Goal: Information Seeking & Learning: Learn about a topic

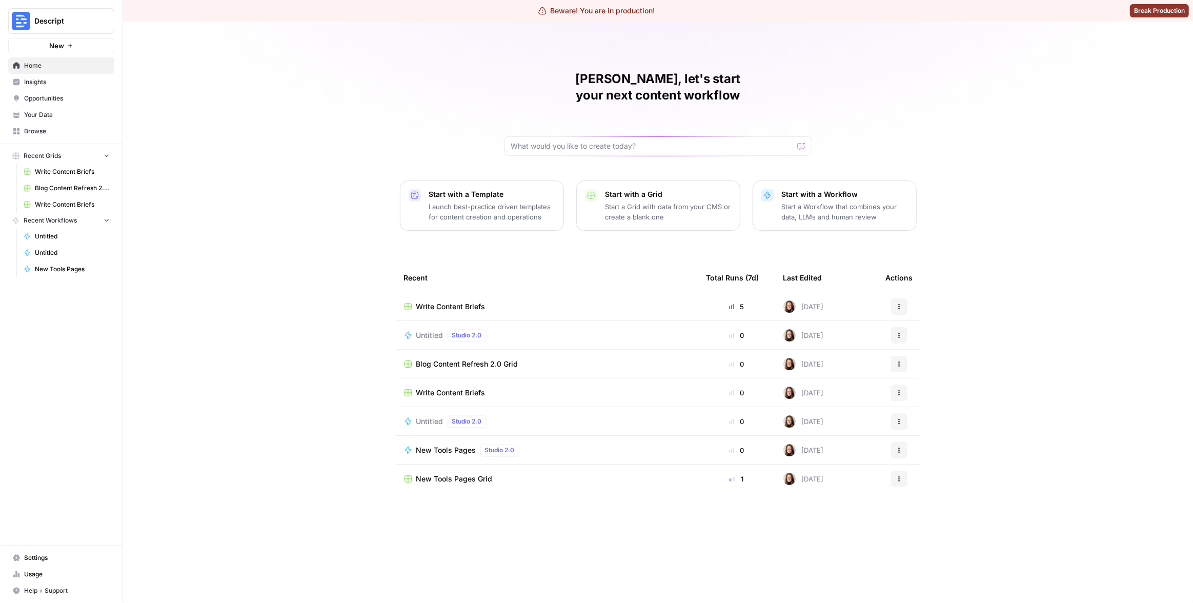
click at [242, 114] on div "Matias, let's start your next content workflow Start with a Template Launch bes…" at bounding box center [658, 313] width 1070 height 582
click at [50, 83] on span "Insights" at bounding box center [67, 81] width 86 height 9
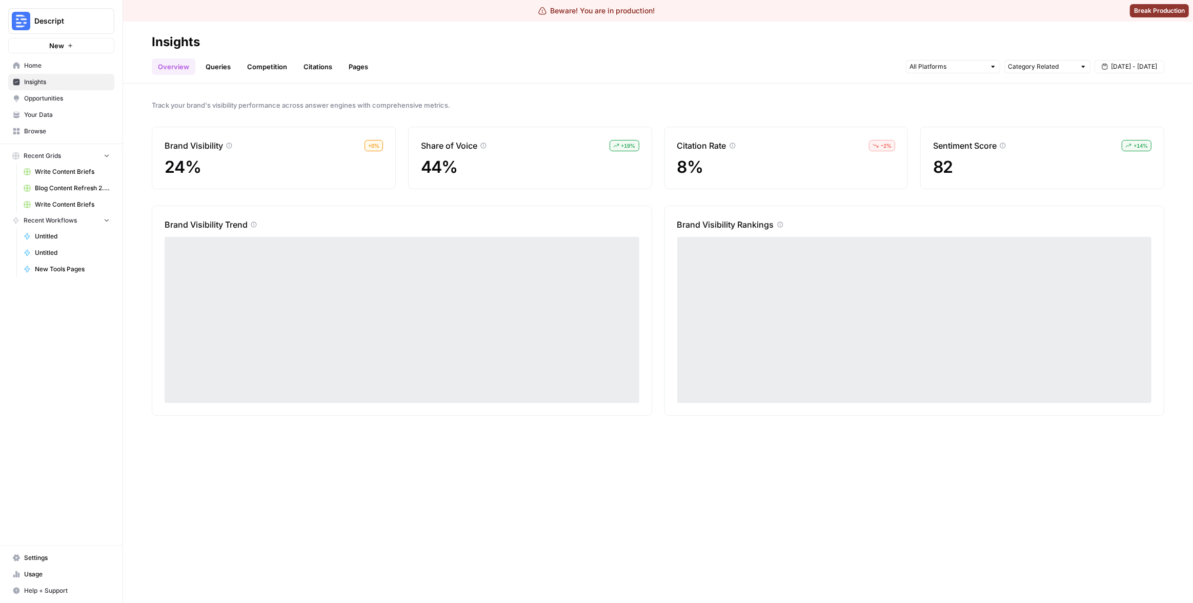
click at [361, 65] on link "Pages" at bounding box center [359, 66] width 32 height 16
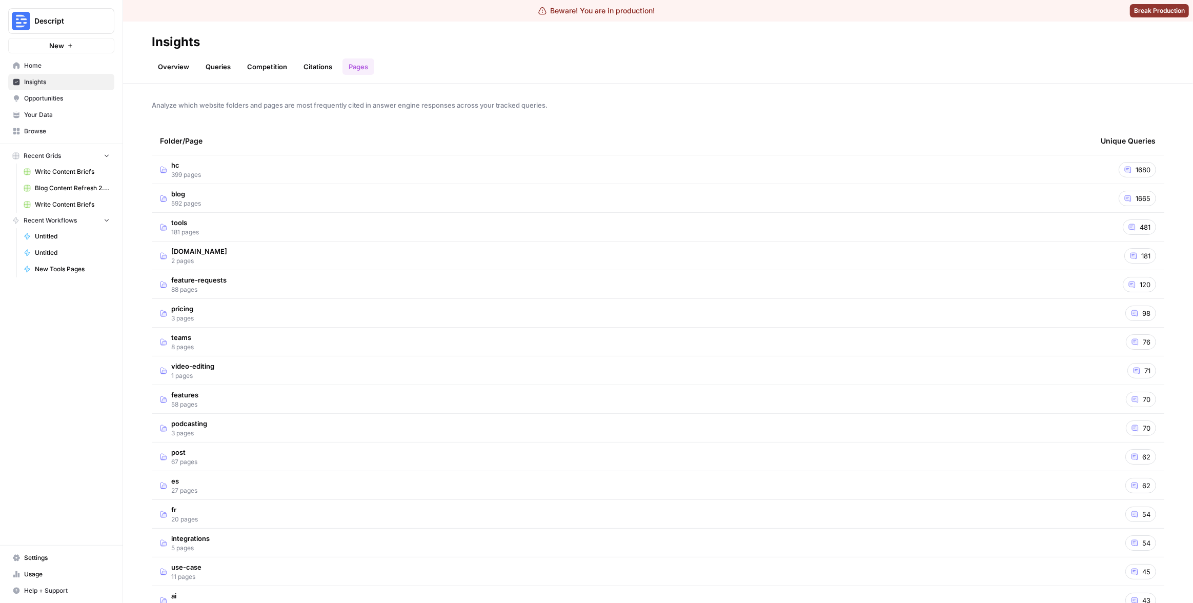
click at [679, 174] on td "hc 399 pages" at bounding box center [622, 169] width 941 height 28
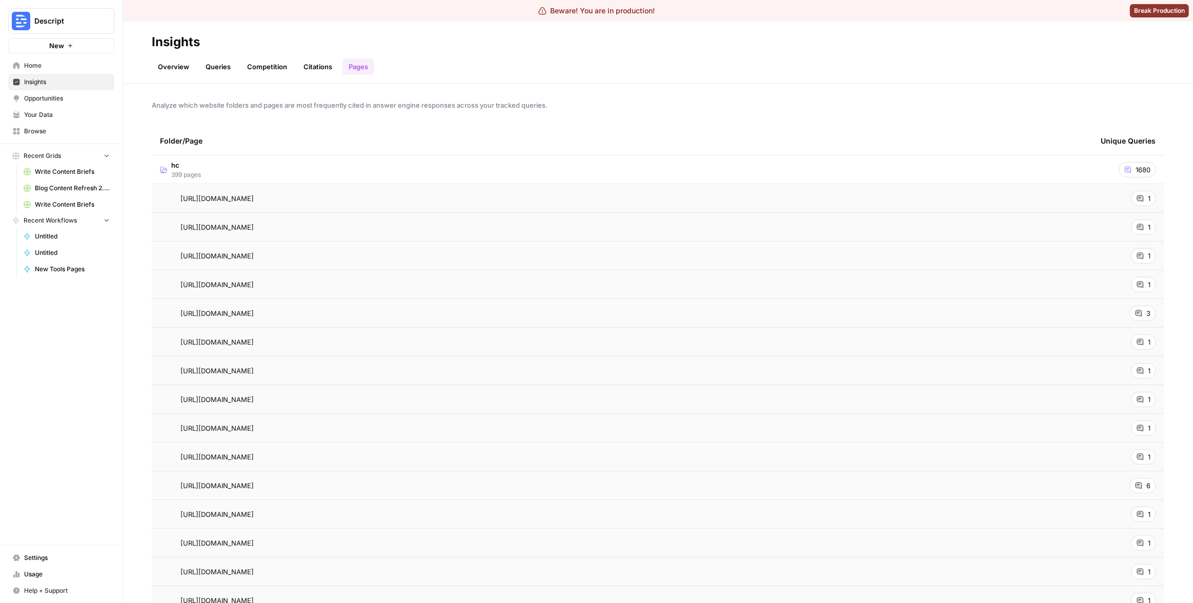
click at [1147, 484] on span "6" at bounding box center [1149, 486] width 4 height 10
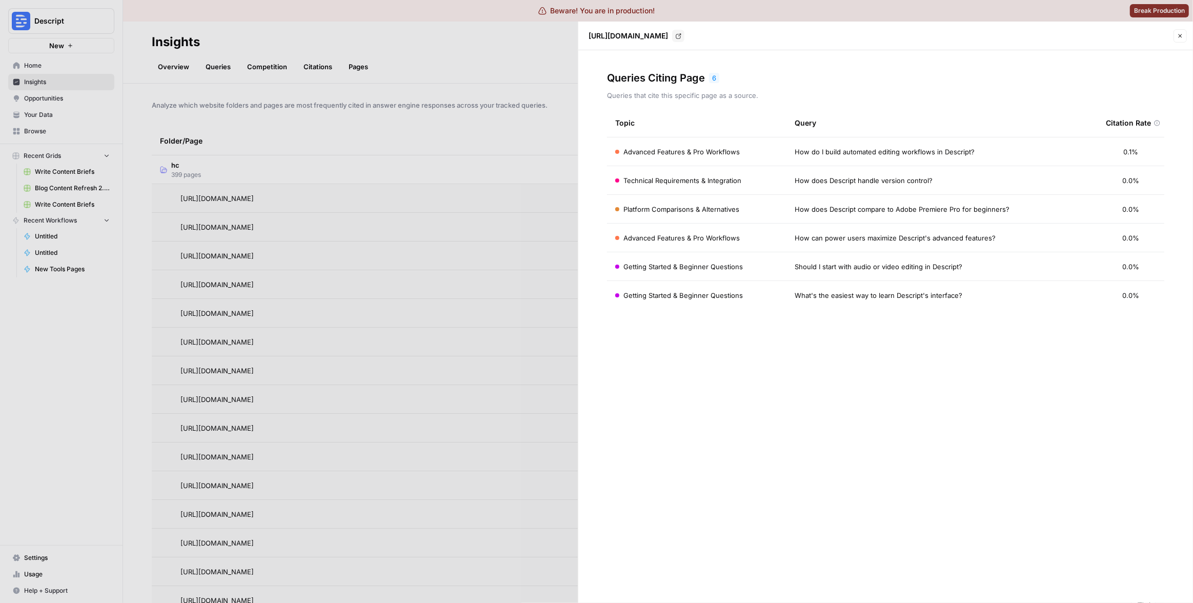
click at [489, 73] on div at bounding box center [596, 301] width 1193 height 603
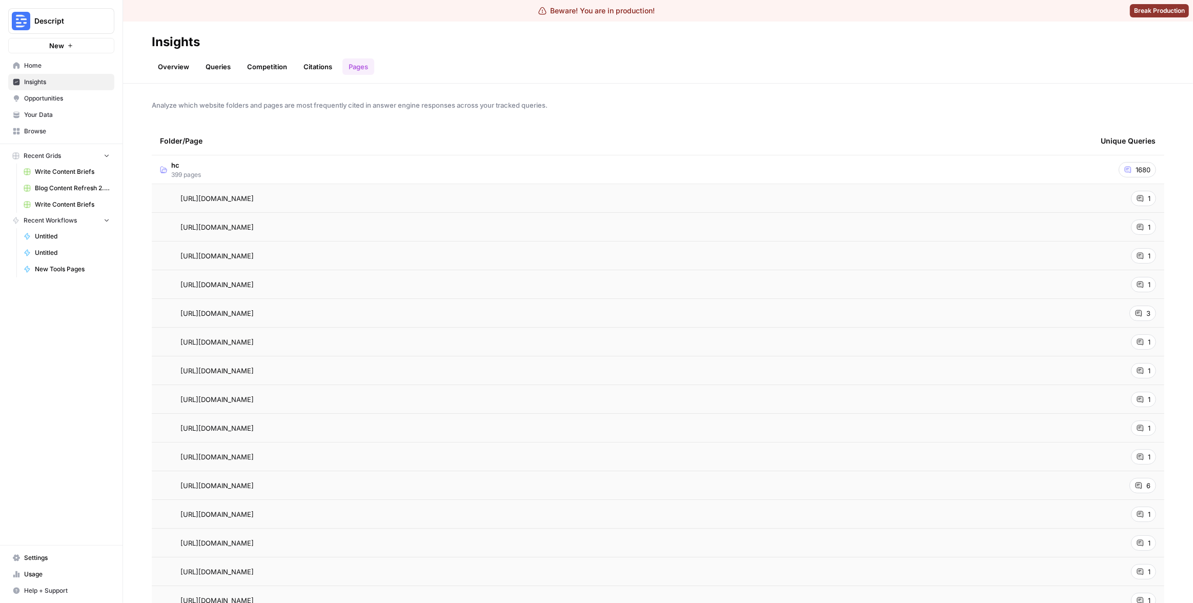
click at [414, 182] on td "hc 399 pages" at bounding box center [622, 169] width 941 height 28
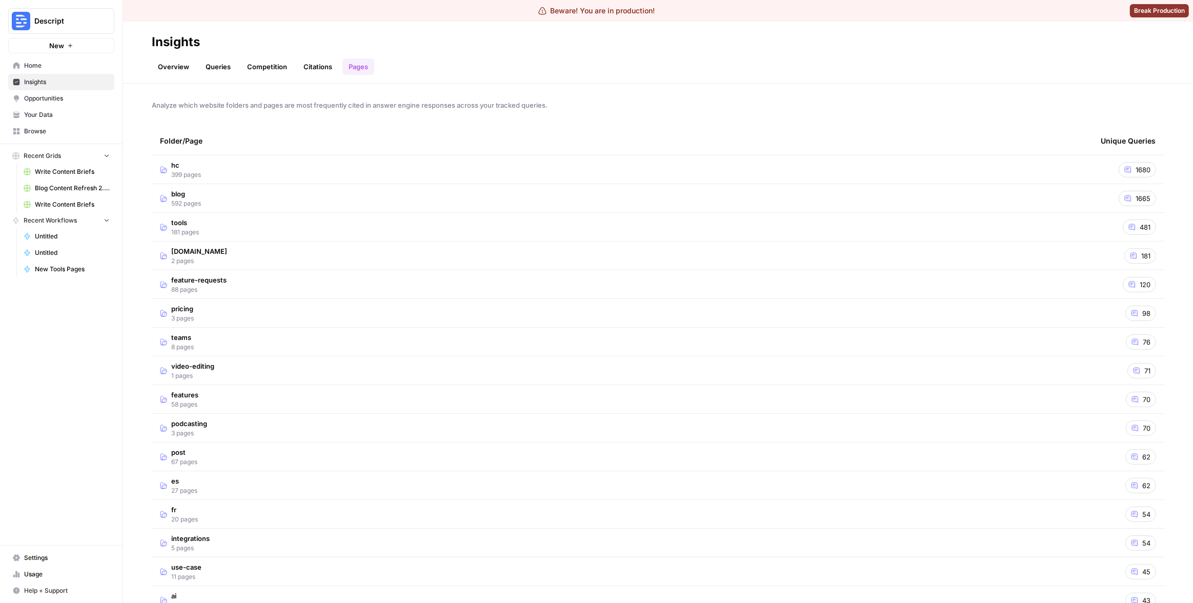
click at [766, 96] on div "Analyze which website folders and pages are most frequently cited in answer eng…" at bounding box center [658, 343] width 1070 height 519
click at [709, 198] on td "blog 592 pages" at bounding box center [622, 198] width 941 height 28
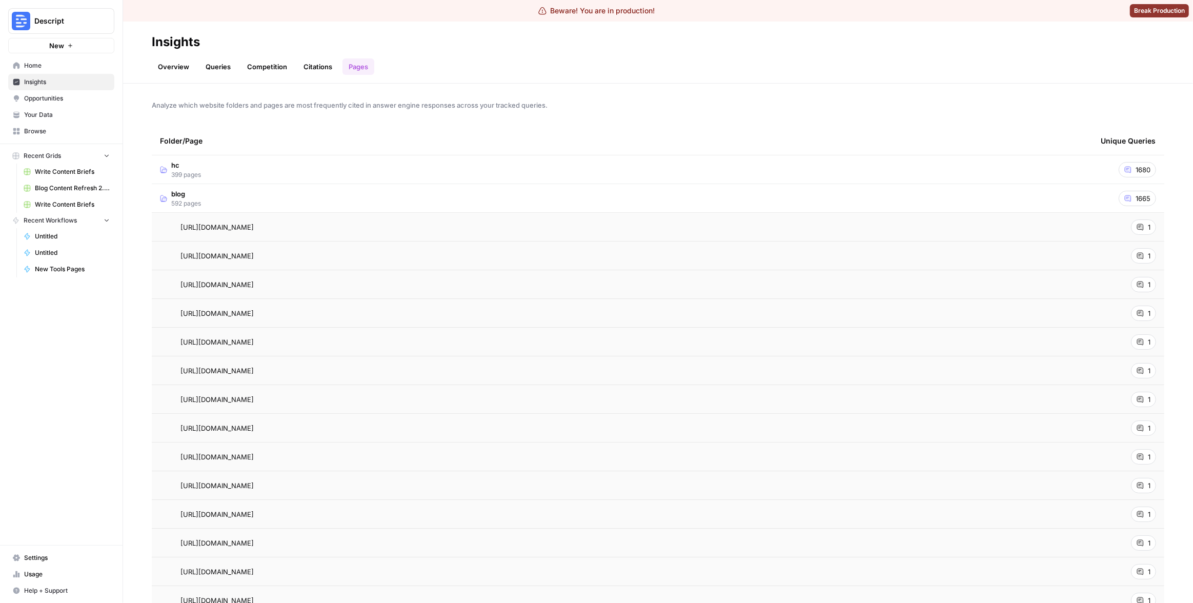
click at [704, 198] on td "blog 592 pages" at bounding box center [622, 198] width 941 height 28
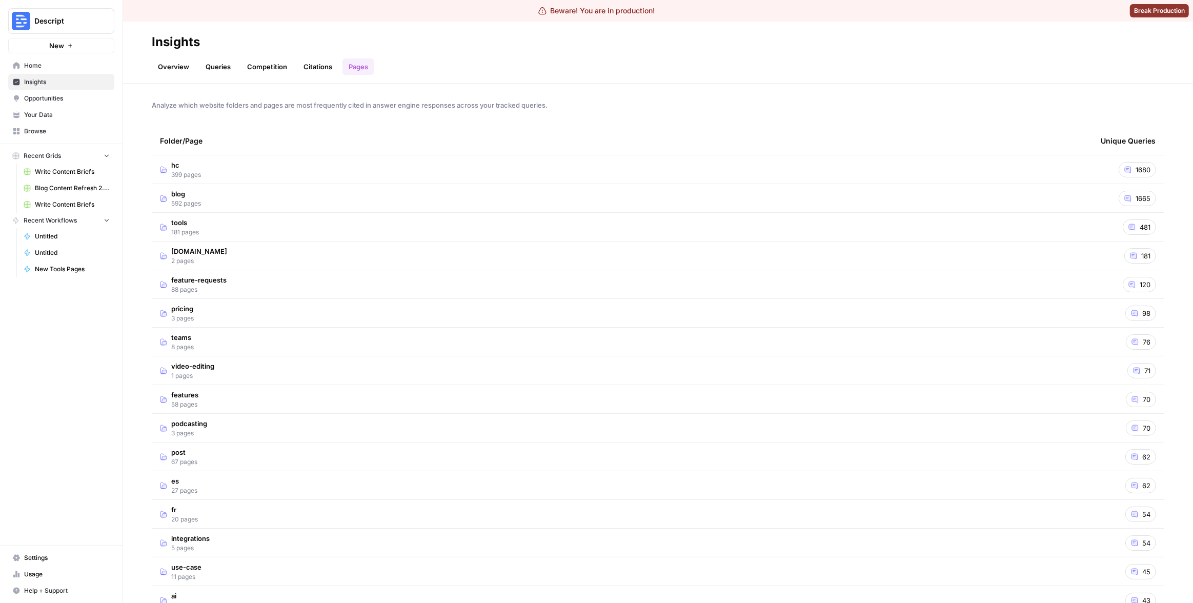
click at [700, 170] on td "hc 399 pages" at bounding box center [622, 169] width 941 height 28
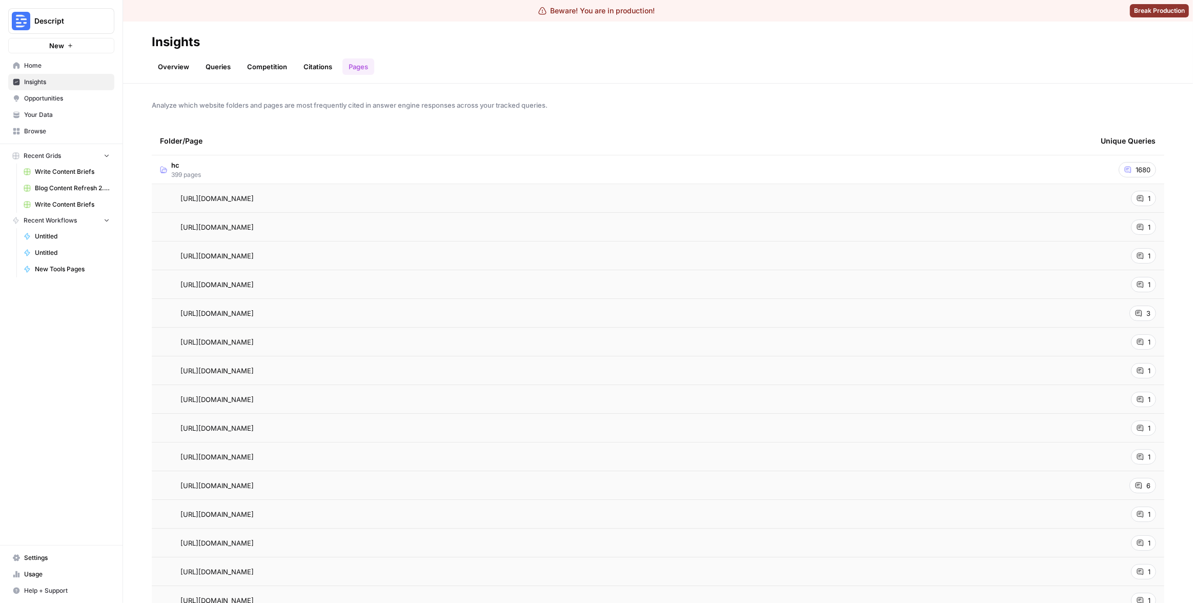
click at [436, 165] on td "hc 399 pages" at bounding box center [622, 169] width 941 height 28
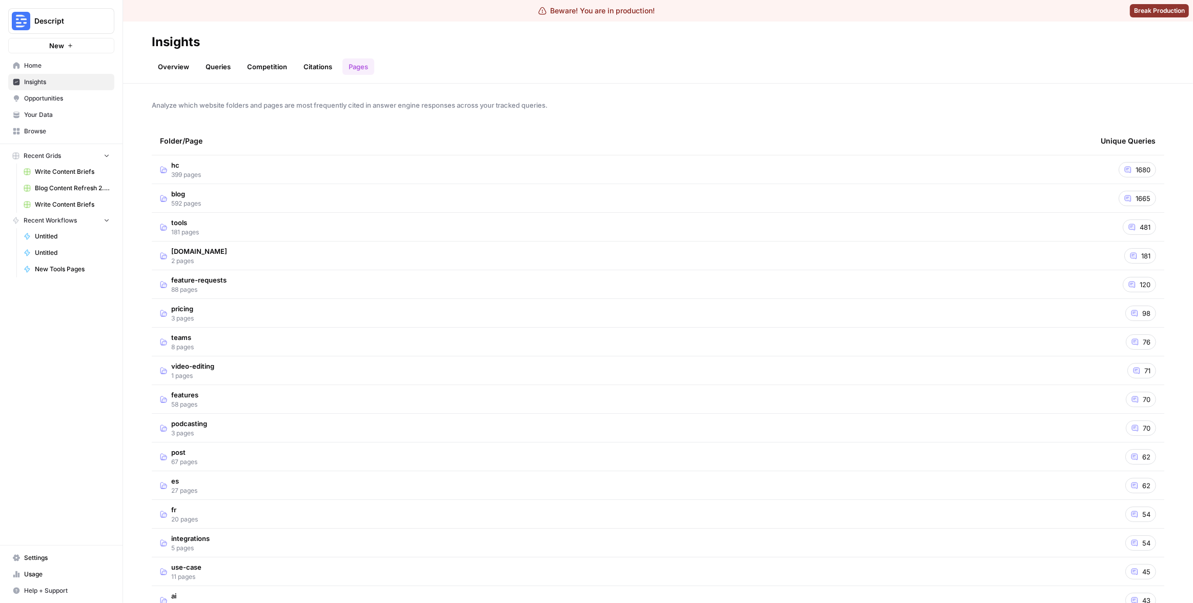
click at [365, 173] on td "hc 399 pages" at bounding box center [622, 169] width 941 height 28
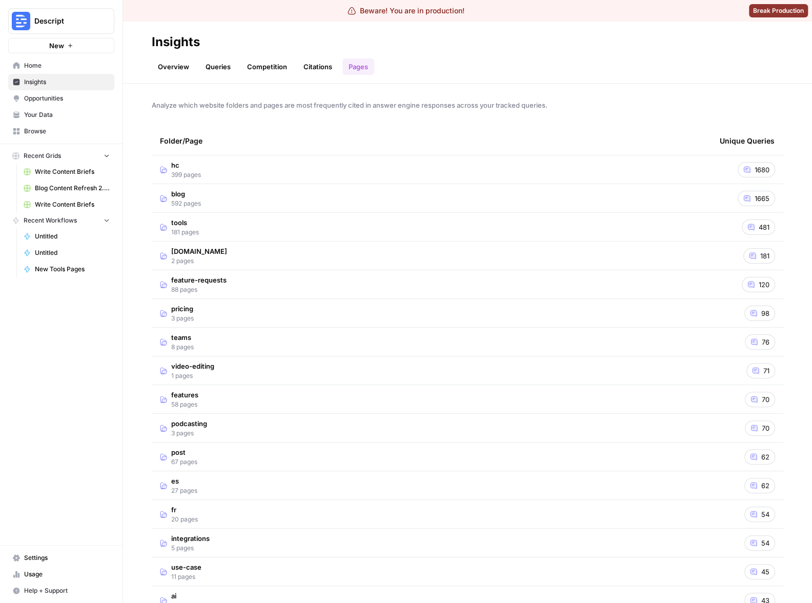
click at [385, 163] on td "hc 399 pages" at bounding box center [432, 169] width 560 height 28
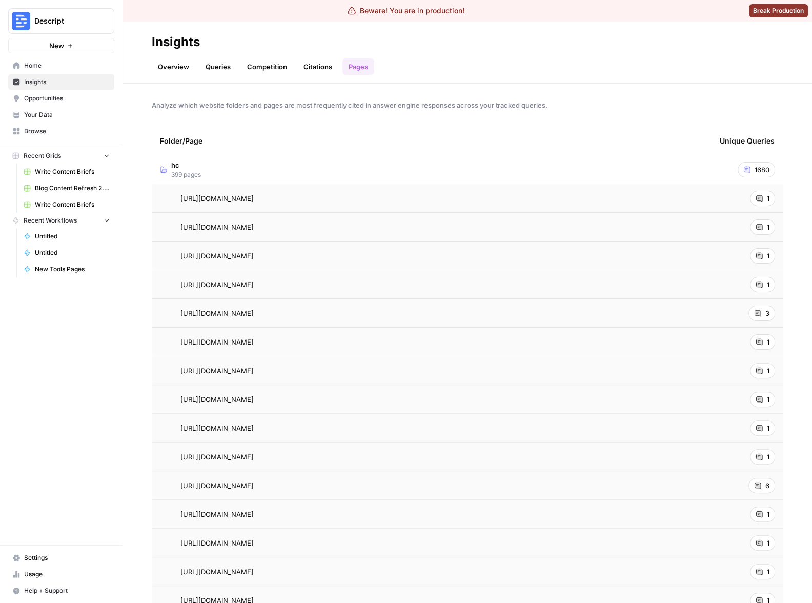
click at [661, 82] on header "Insights Overview Queries Competition Citations Pages" at bounding box center [467, 53] width 689 height 62
click at [662, 172] on td "hc 399 pages" at bounding box center [432, 169] width 560 height 28
